Goal: Transaction & Acquisition: Book appointment/travel/reservation

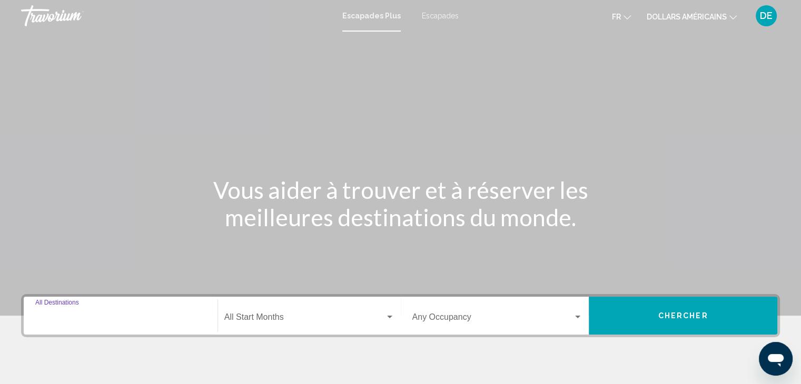
click at [91, 316] on input "Destination All Destinations" at bounding box center [120, 319] width 171 height 9
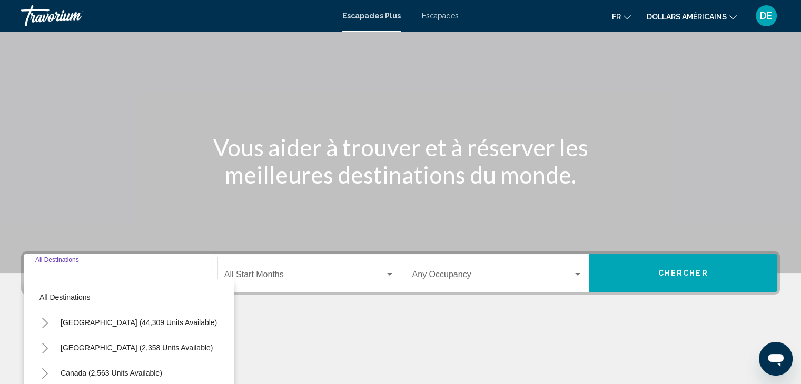
scroll to position [187, 0]
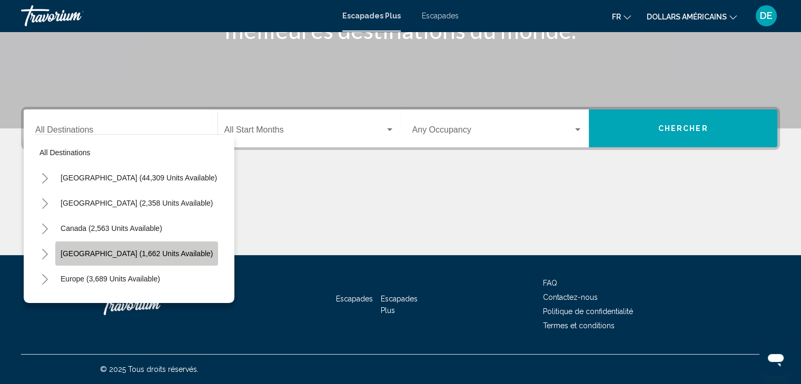
click at [149, 257] on button "Caribbean & Atlantic Islands (1,662 units available)" at bounding box center [136, 254] width 163 height 24
type input "**********"
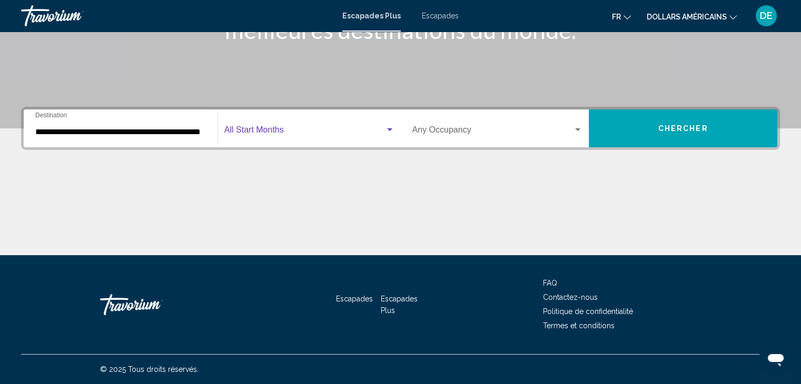
click at [387, 129] on div "Widget de recherche" at bounding box center [389, 129] width 5 height 3
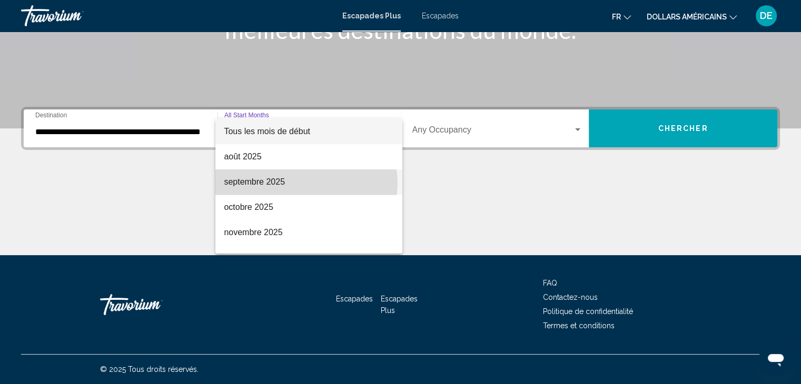
click at [306, 183] on span "septembre 2025" at bounding box center [309, 182] width 170 height 25
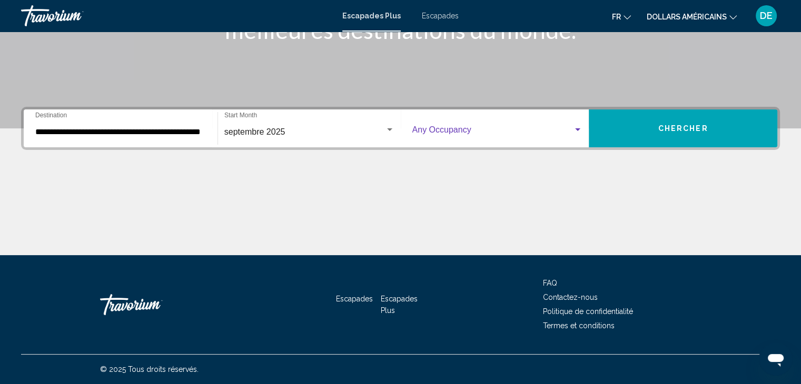
click at [500, 132] on span "Widget de recherche" at bounding box center [492, 131] width 161 height 9
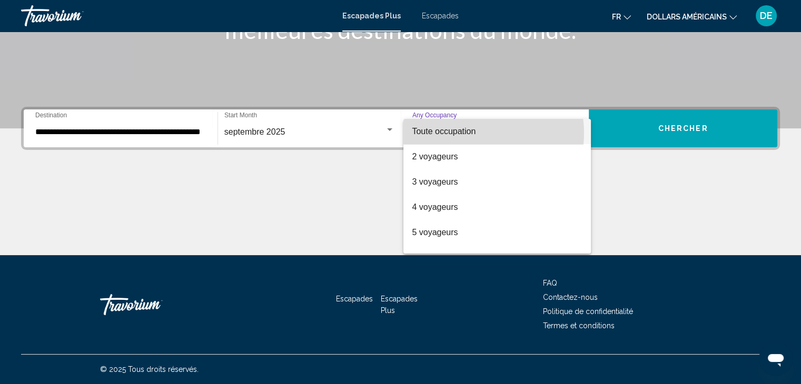
click at [476, 133] on span "Toute occupation" at bounding box center [497, 131] width 171 height 25
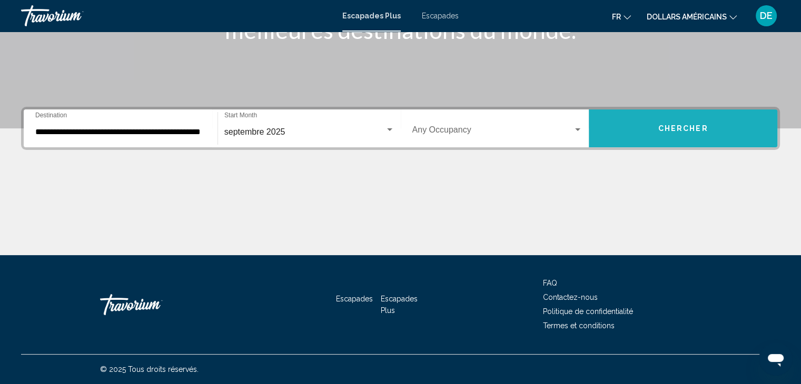
click at [641, 125] on button "Chercher" at bounding box center [683, 128] width 188 height 38
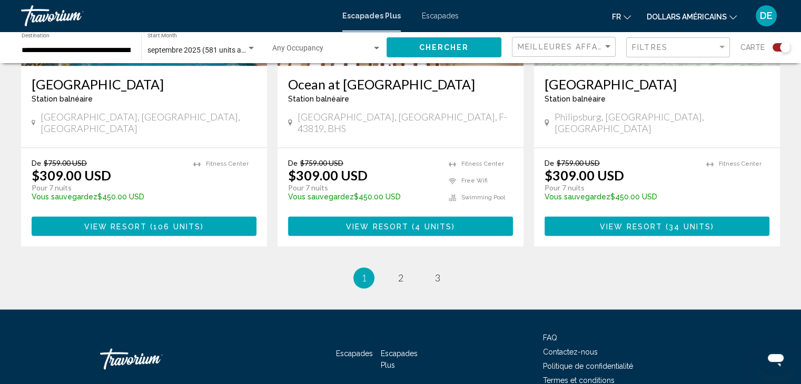
scroll to position [1688, 0]
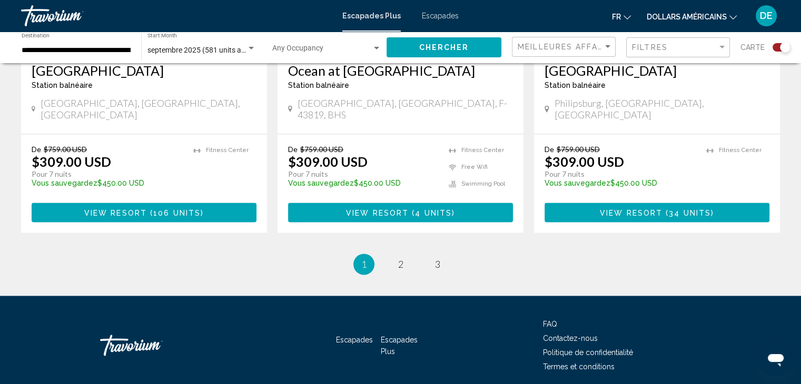
click at [393, 254] on li "page 2" at bounding box center [400, 264] width 21 height 21
click at [401, 258] on span "2" at bounding box center [400, 264] width 5 height 12
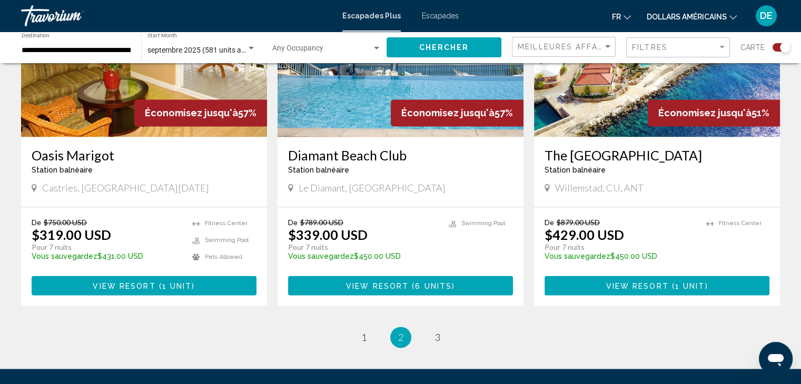
scroll to position [1572, 0]
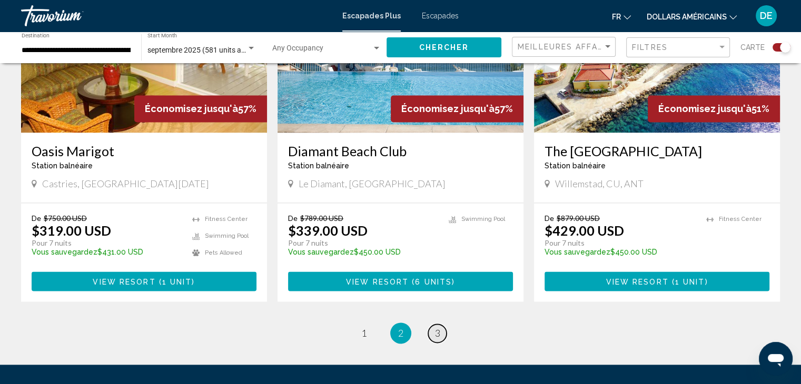
click at [439, 327] on span "3" at bounding box center [437, 333] width 5 height 12
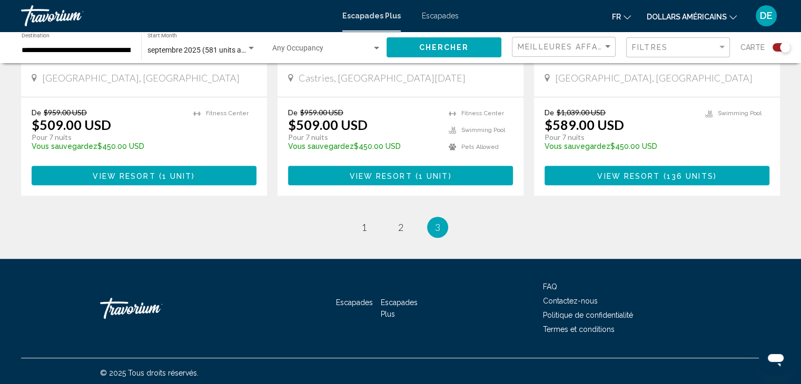
scroll to position [582, 0]
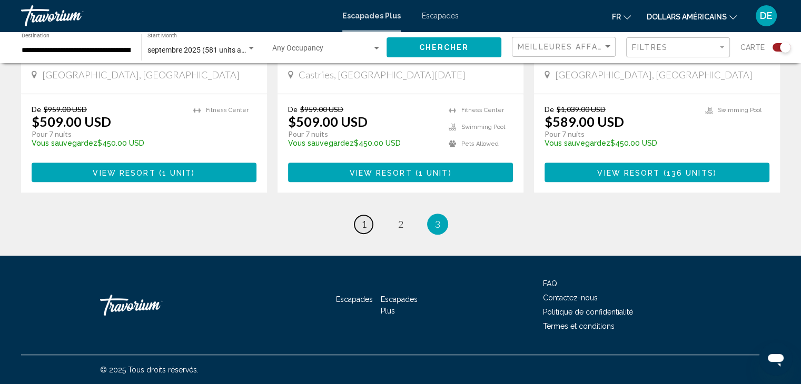
click at [362, 226] on span "1" at bounding box center [363, 224] width 5 height 12
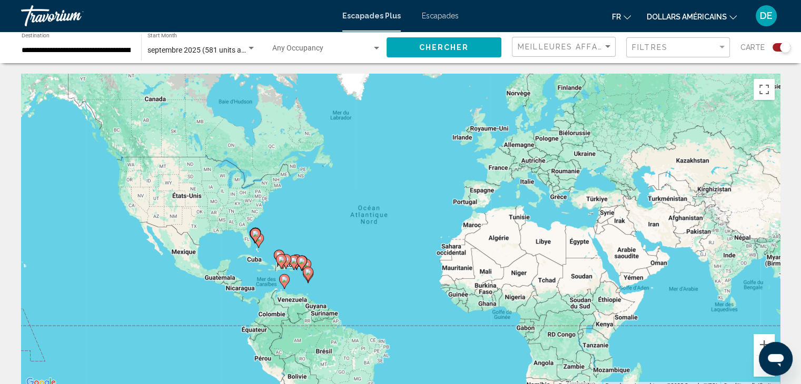
click at [433, 15] on font "Escapades" at bounding box center [440, 16] width 37 height 8
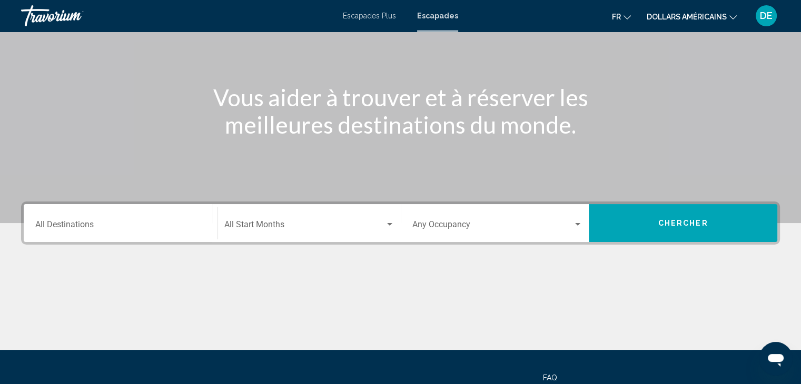
scroll to position [93, 0]
click at [129, 225] on input "Destination All Destinations" at bounding box center [120, 226] width 171 height 9
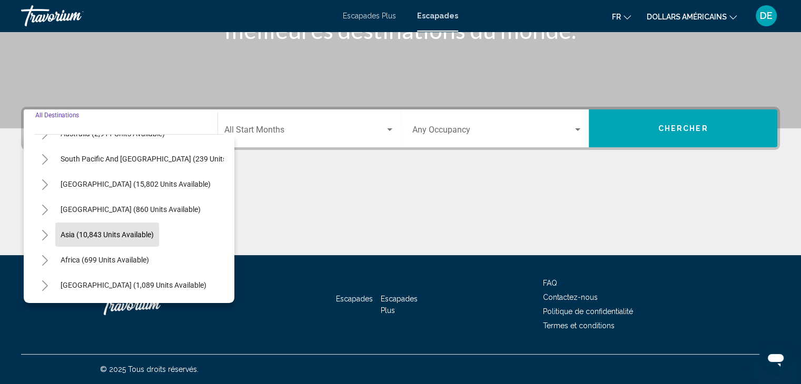
scroll to position [175, 0]
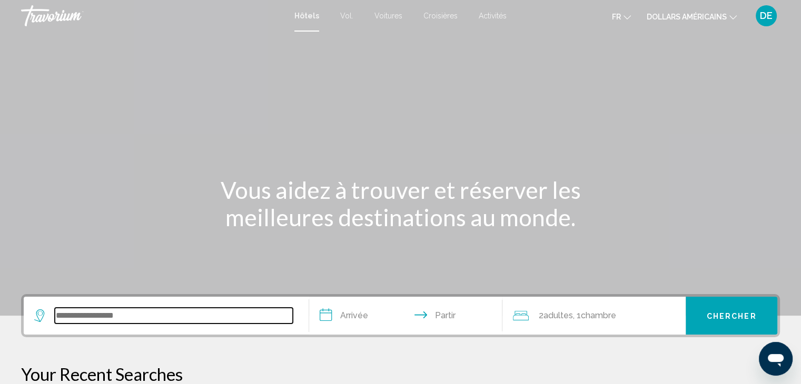
click at [171, 317] on input "Widget de recherche" at bounding box center [174, 316] width 238 height 16
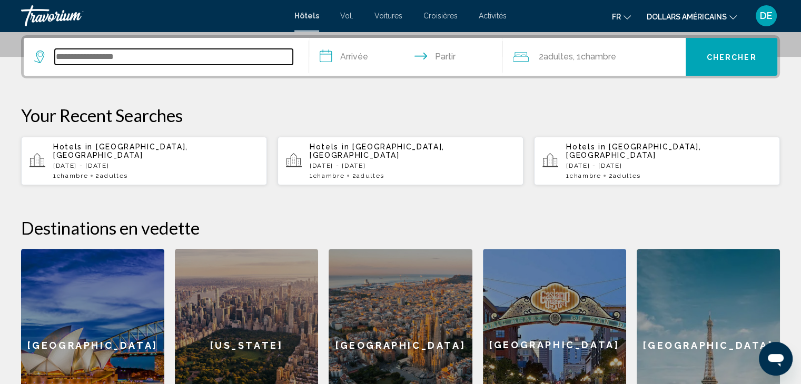
scroll to position [260, 0]
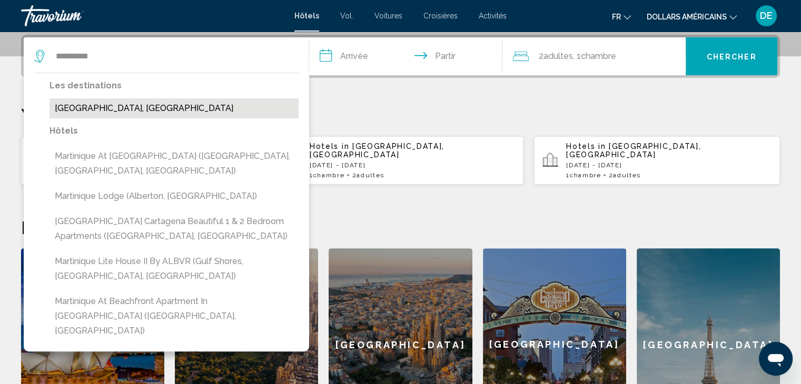
click at [153, 108] on button "[GEOGRAPHIC_DATA], [GEOGRAPHIC_DATA]" at bounding box center [173, 108] width 249 height 20
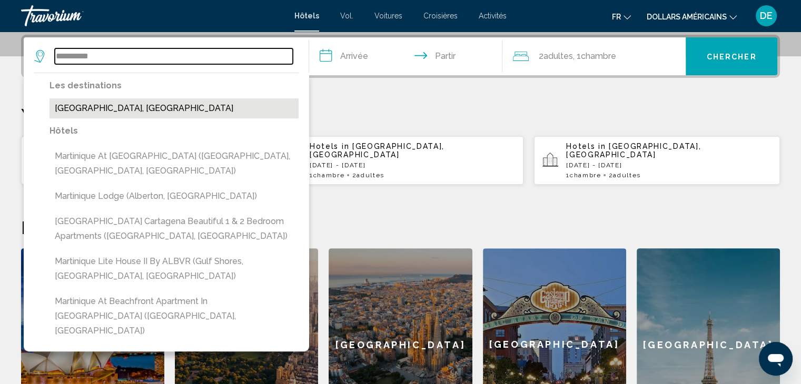
type input "**********"
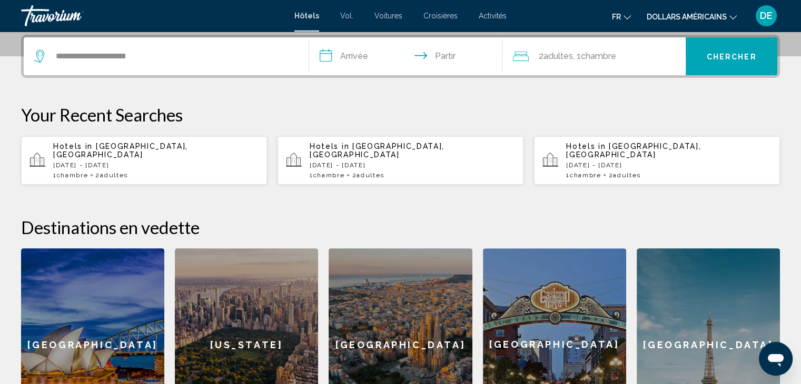
click at [584, 162] on p "[DATE] - [DATE]" at bounding box center [668, 165] width 205 height 7
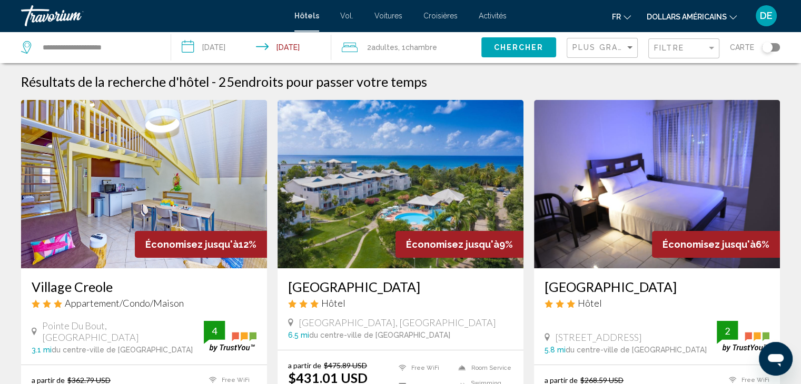
click at [444, 19] on font "Croisières" at bounding box center [440, 16] width 34 height 8
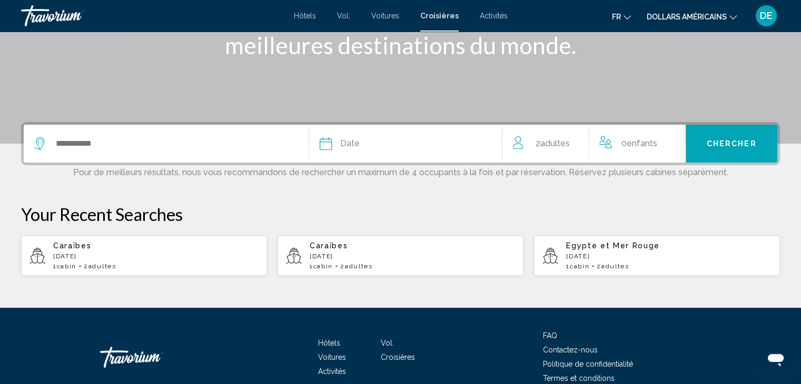
scroll to position [173, 0]
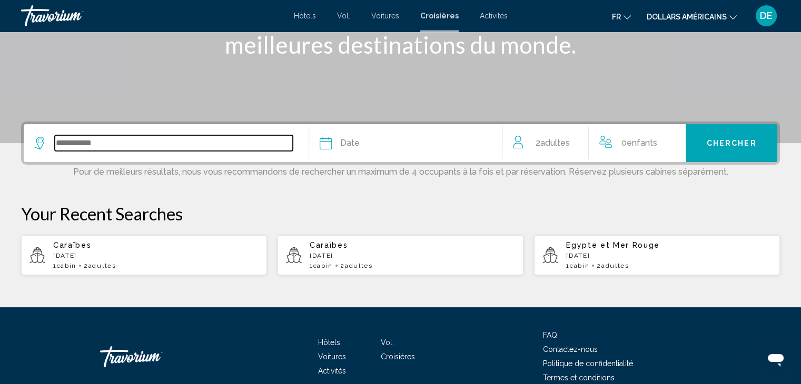
click at [192, 136] on input "Search widget" at bounding box center [174, 143] width 238 height 16
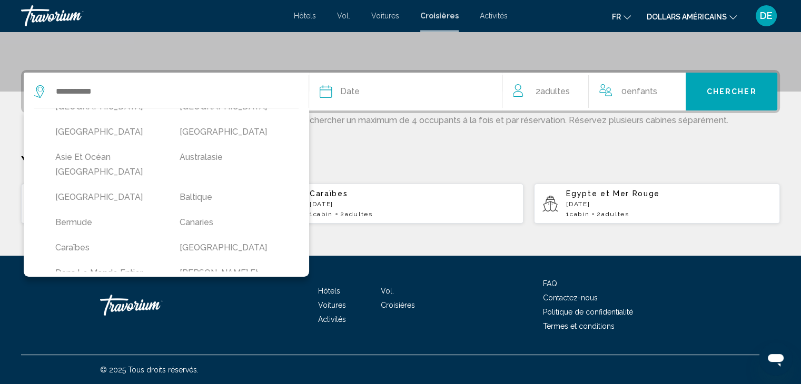
scroll to position [63, 0]
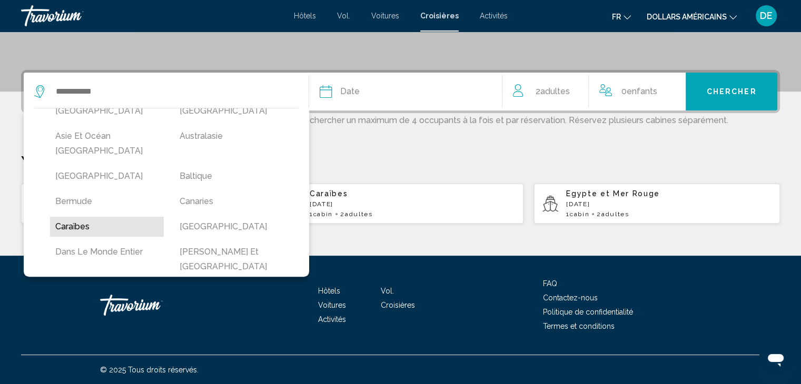
click at [100, 219] on button "Caraïbes" at bounding box center [107, 227] width 114 height 20
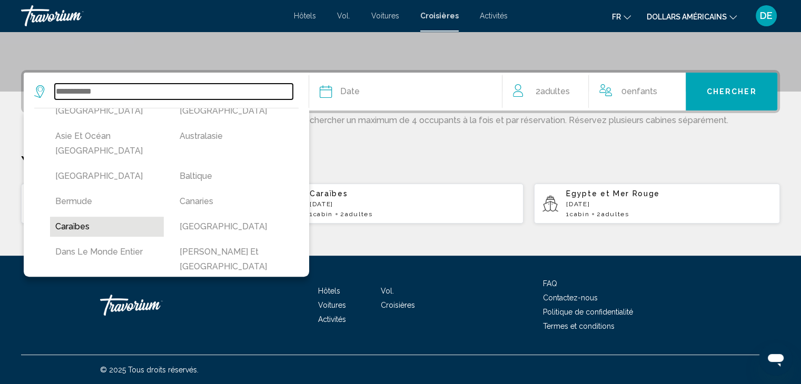
type input "********"
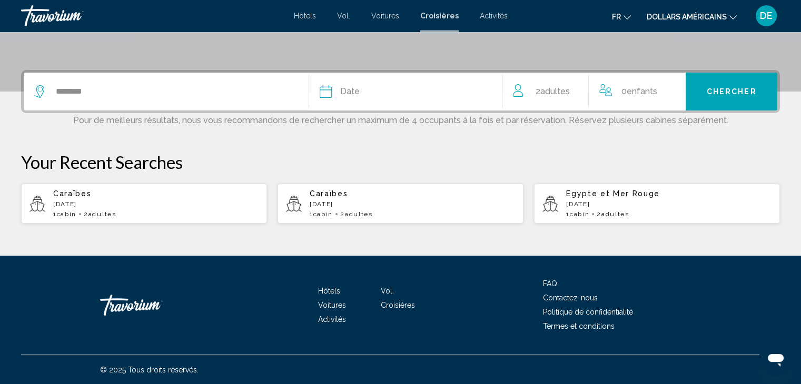
click at [404, 93] on div "Date" at bounding box center [406, 91] width 172 height 15
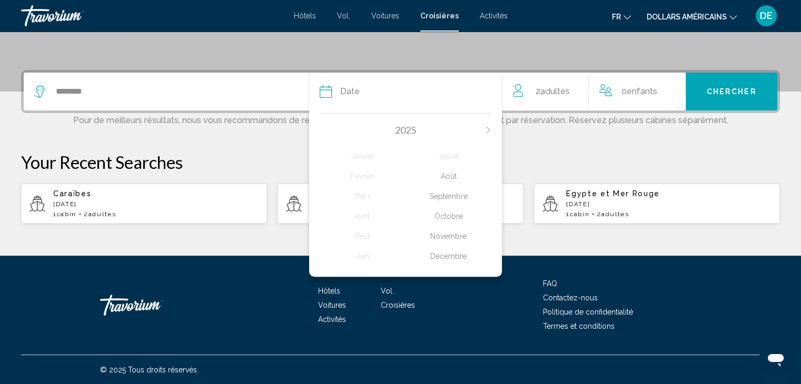
click at [449, 232] on div "Novembre" at bounding box center [448, 236] width 86 height 19
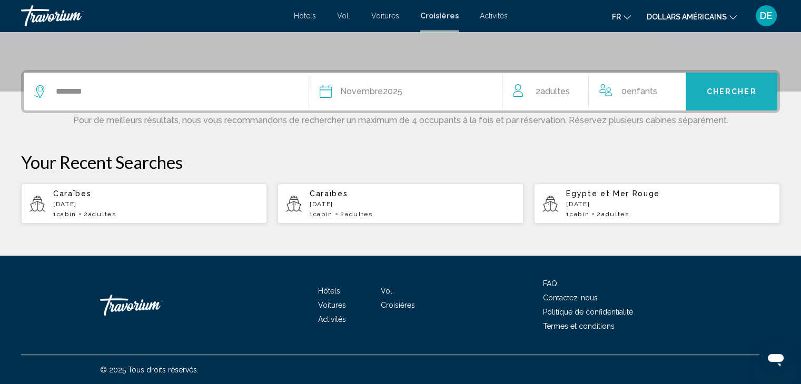
click at [693, 91] on button "Chercher" at bounding box center [731, 92] width 92 height 38
